Goal: Task Accomplishment & Management: Manage account settings

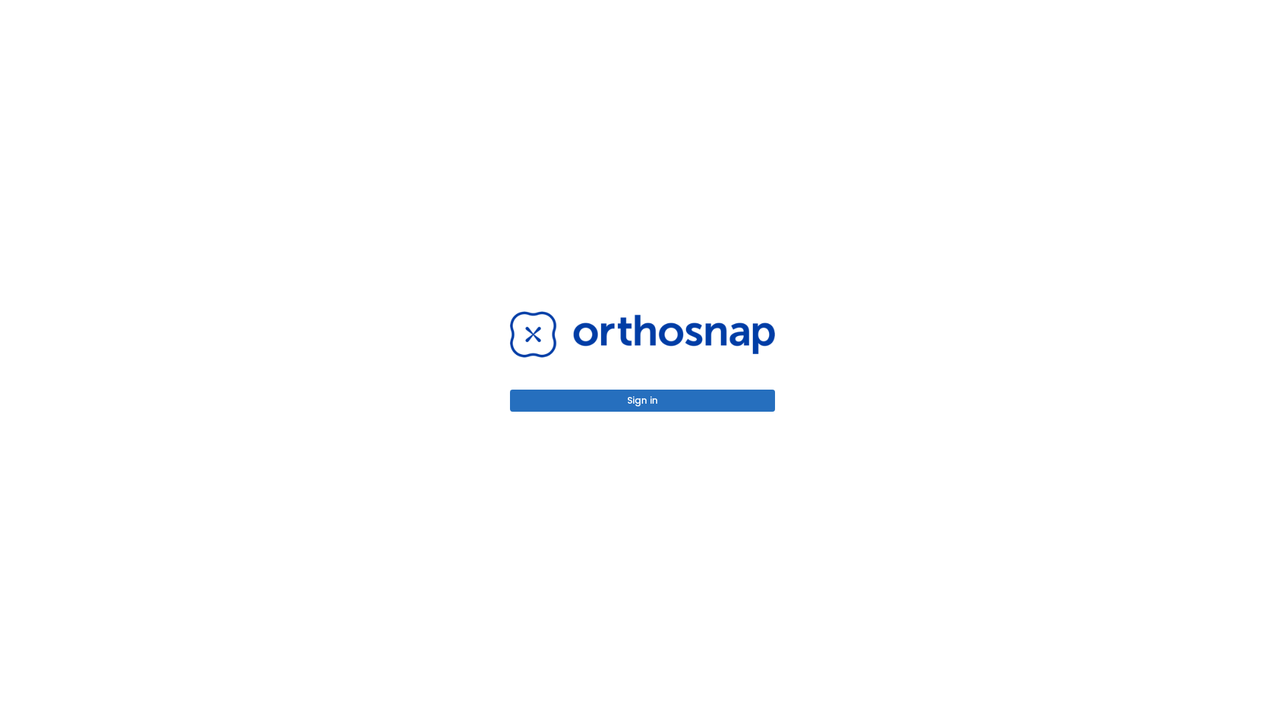
click at [643, 400] on button "Sign in" at bounding box center [642, 401] width 265 height 22
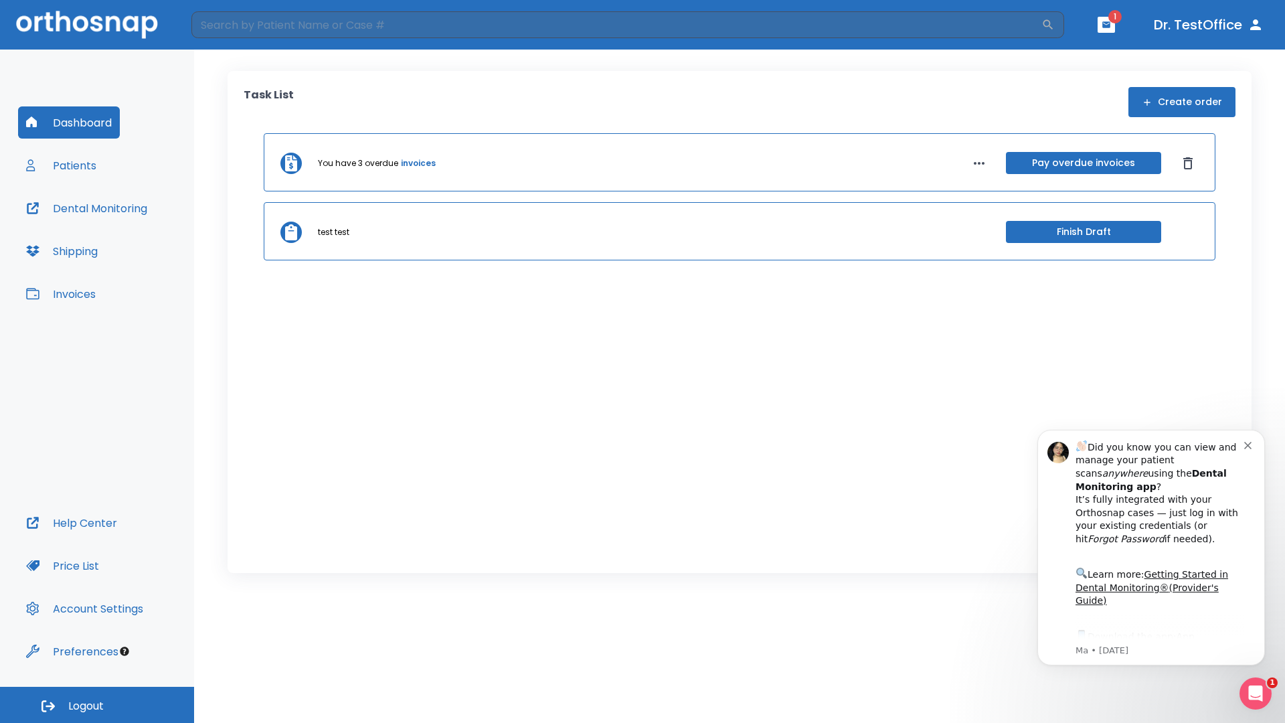
click at [97, 705] on span "Logout" at bounding box center [85, 706] width 35 height 15
